Goal: Use online tool/utility: Utilize a website feature to perform a specific function

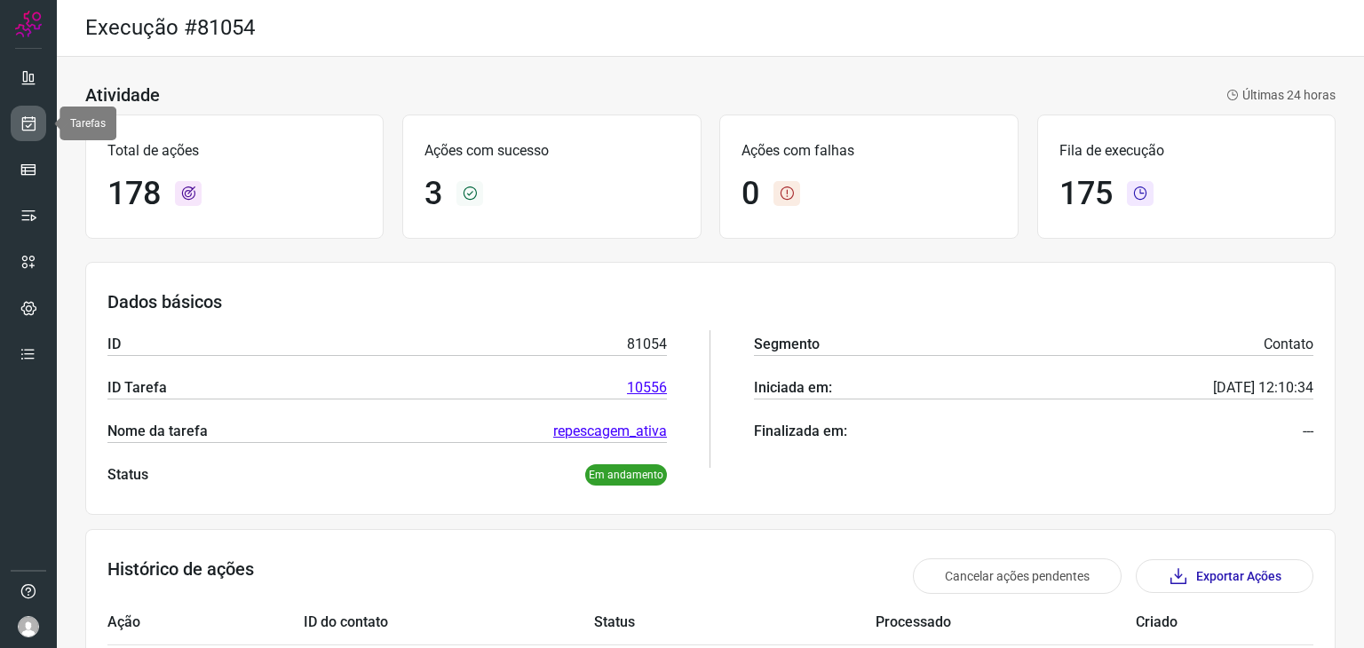
click at [20, 127] on icon at bounding box center [29, 124] width 19 height 18
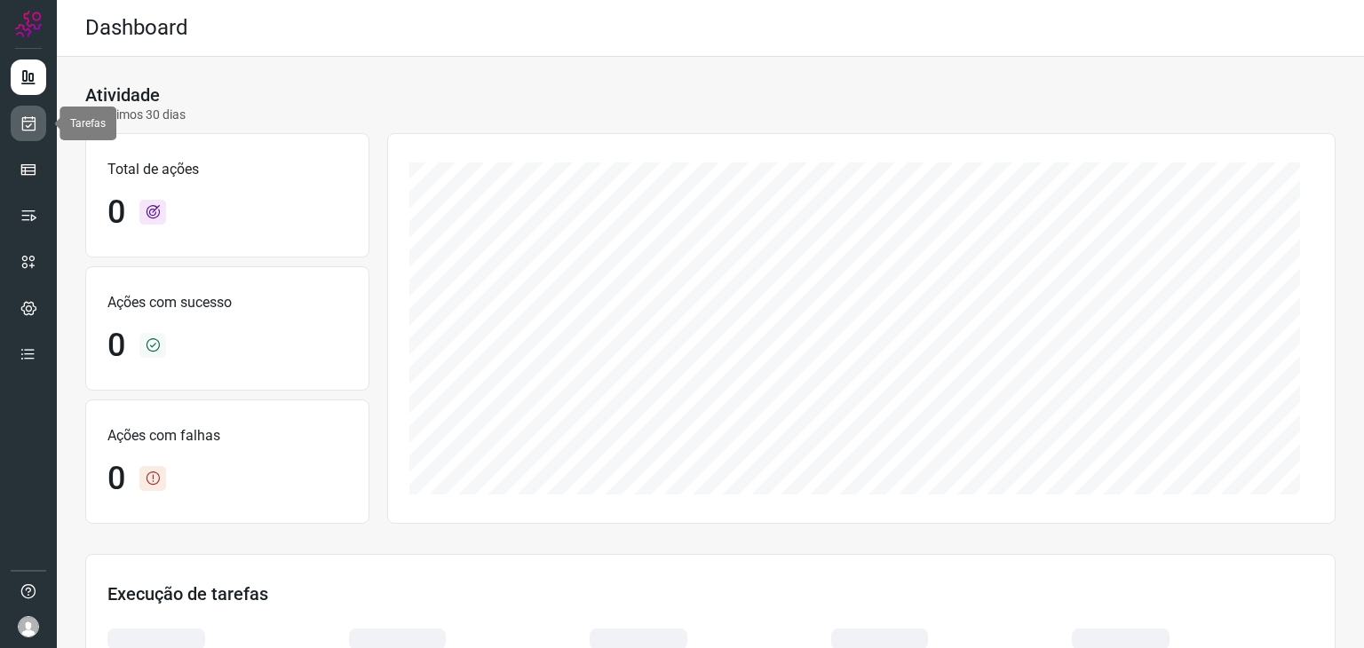
click at [32, 120] on icon at bounding box center [29, 124] width 19 height 18
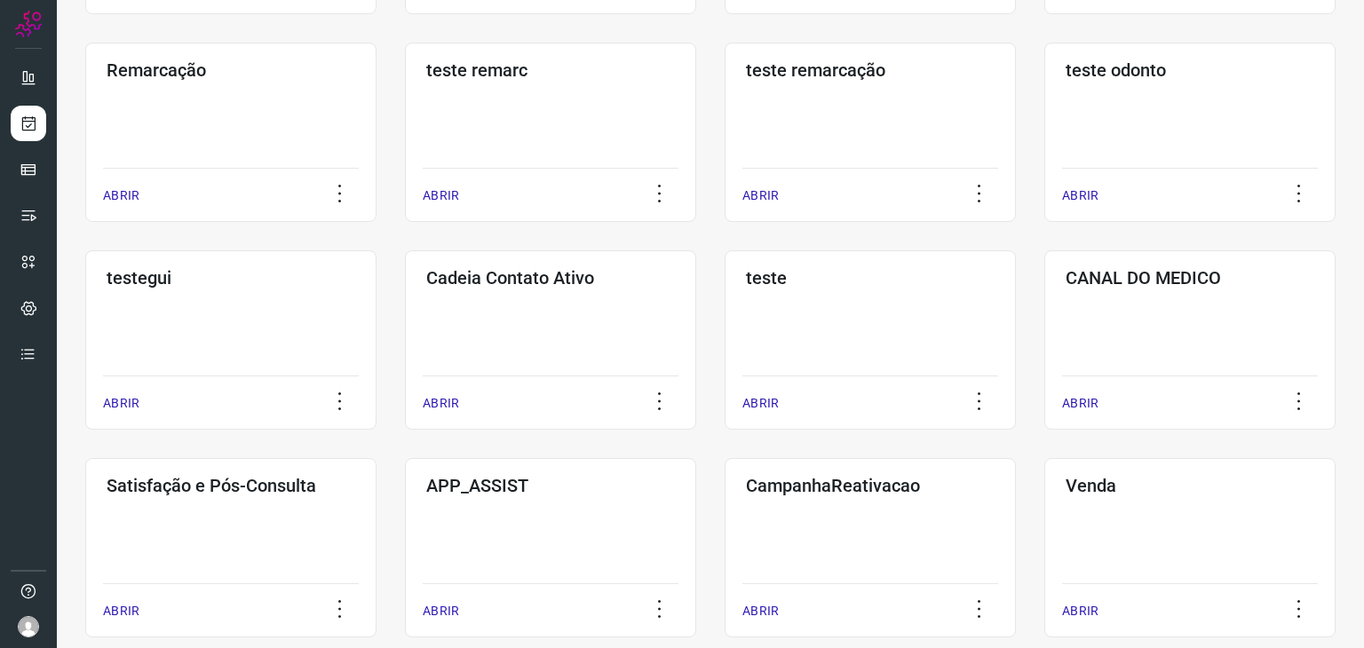
scroll to position [355, 0]
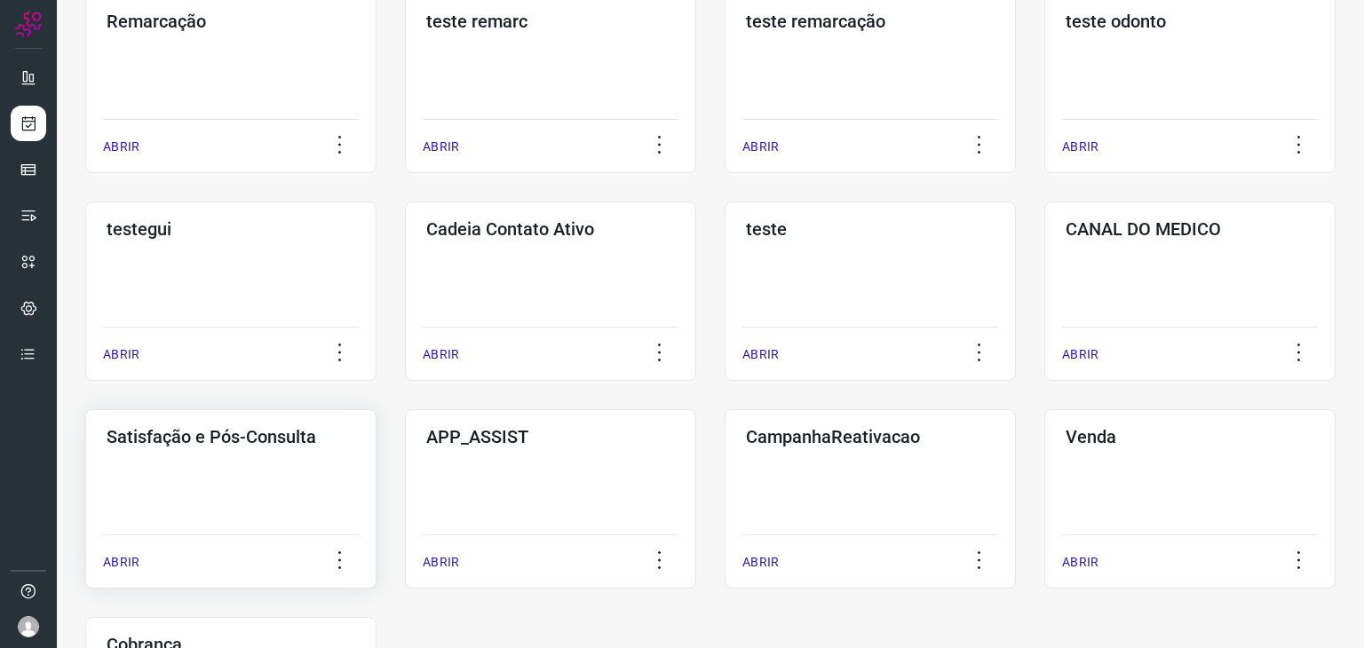
click at [405, 459] on div "Satisfação e Pós-Consulta ABRIR" at bounding box center [550, 498] width 291 height 179
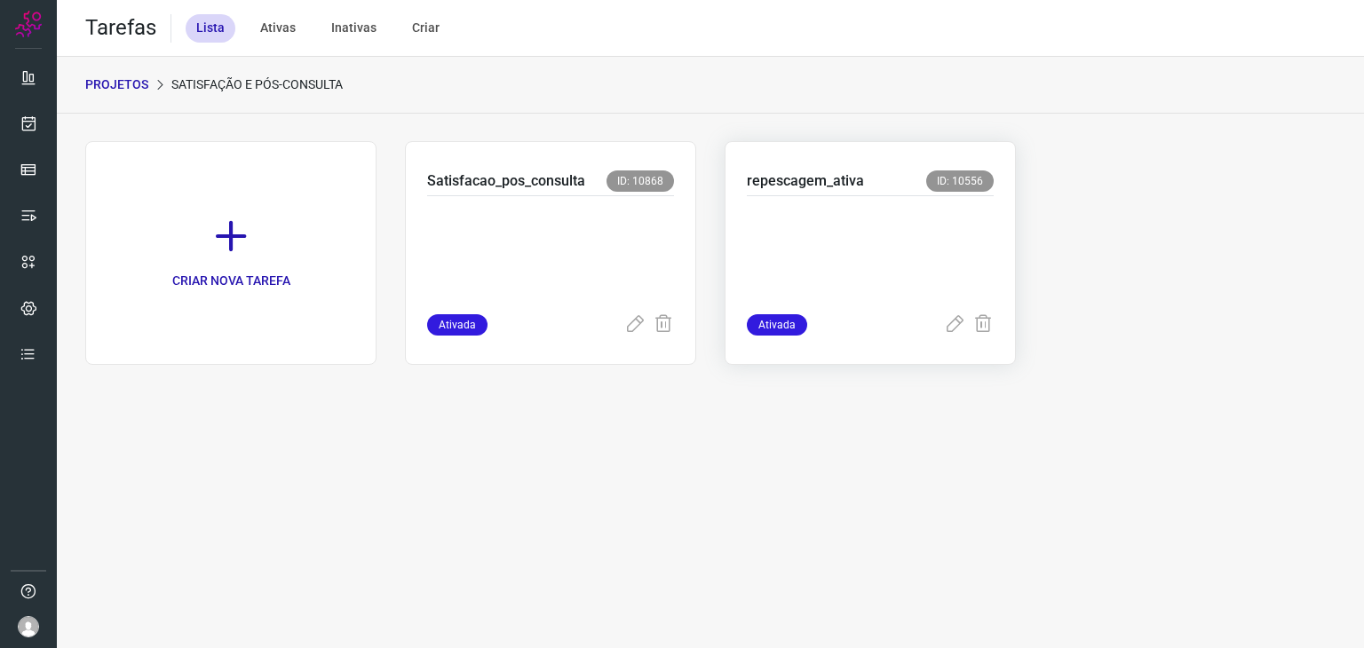
click at [913, 259] on p at bounding box center [870, 251] width 247 height 89
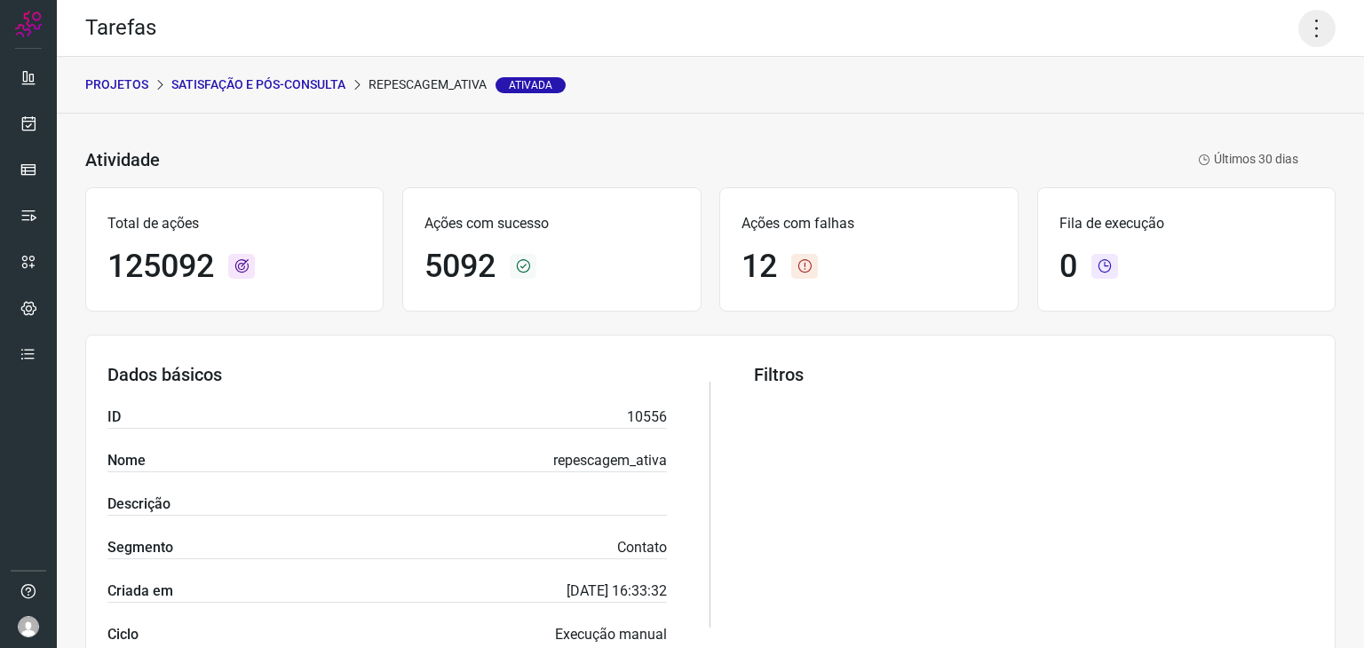
click at [1315, 33] on icon at bounding box center [1317, 28] width 37 height 37
click at [1220, 118] on li "Executar" at bounding box center [1241, 116] width 162 height 28
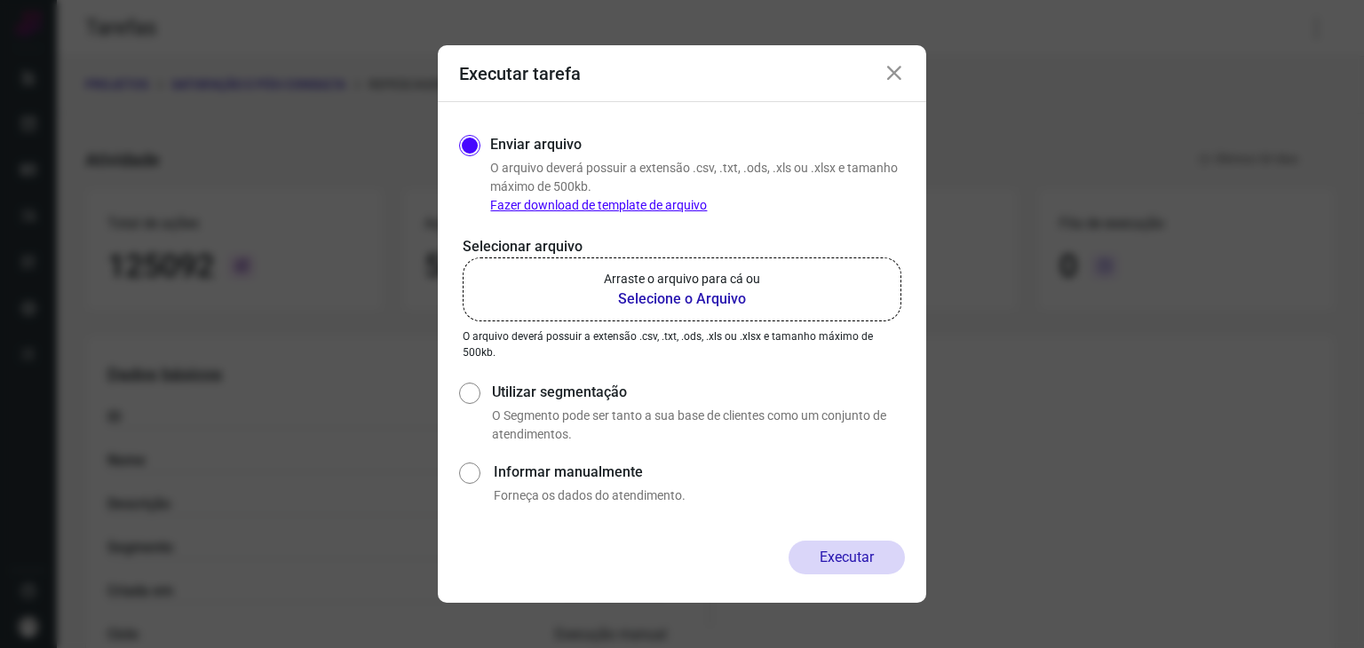
click at [757, 279] on p "Arraste o arquivo para cá ou" at bounding box center [682, 279] width 156 height 19
click at [0, 0] on input "Arraste o arquivo para cá ou Selecione o Arquivo" at bounding box center [0, 0] width 0 height 0
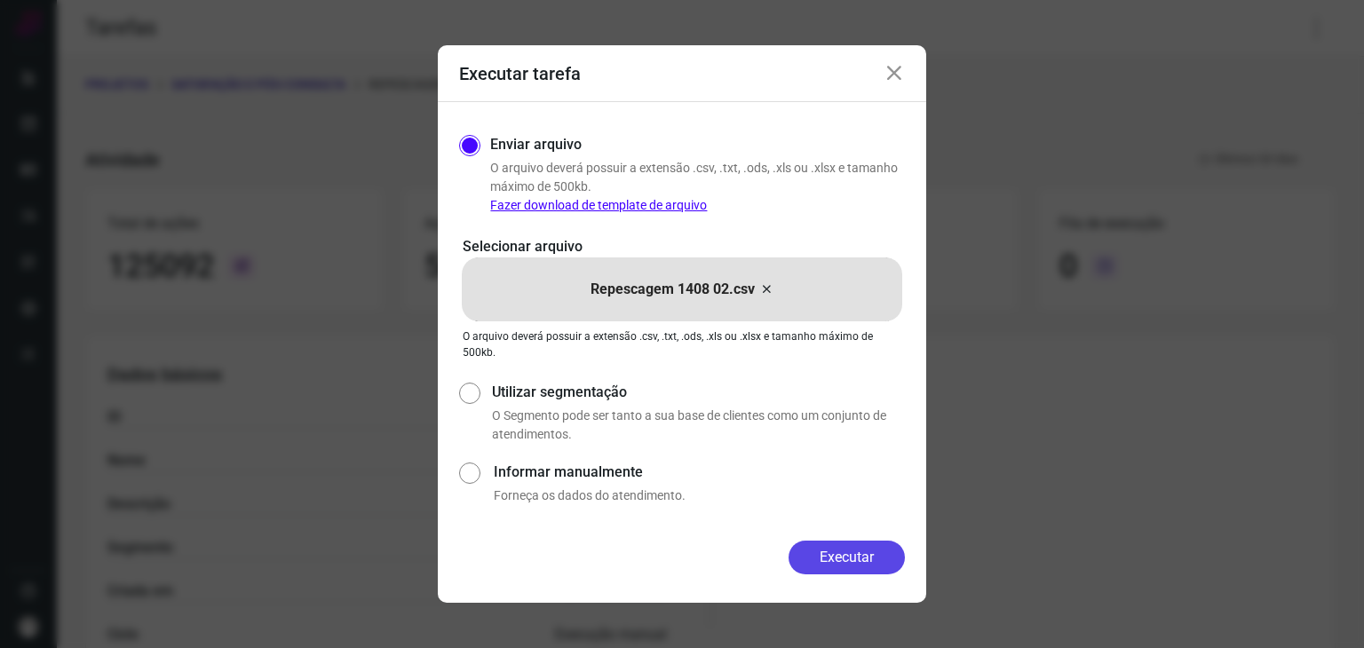
click at [850, 552] on button "Executar" at bounding box center [847, 558] width 116 height 34
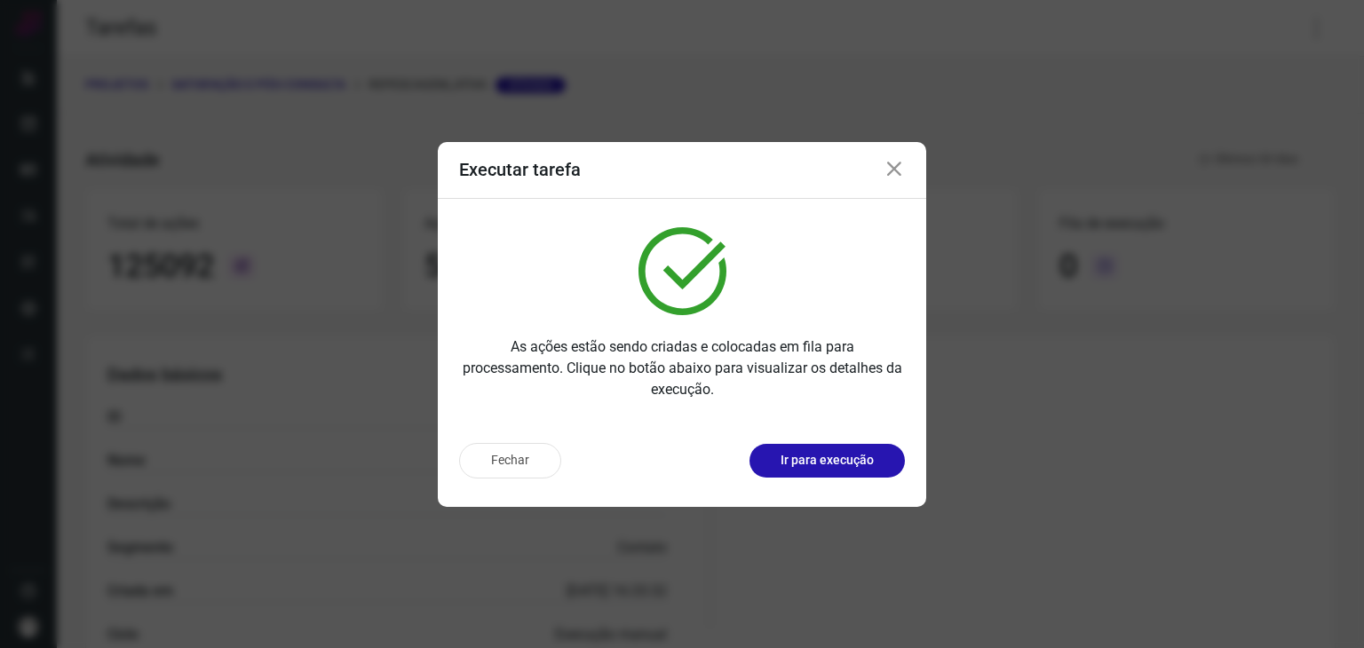
click at [814, 481] on div "Fechar Ir para execução" at bounding box center [682, 468] width 489 height 78
click at [821, 461] on p "Ir para execução" at bounding box center [827, 460] width 93 height 19
